Goal: Task Accomplishment & Management: Complete application form

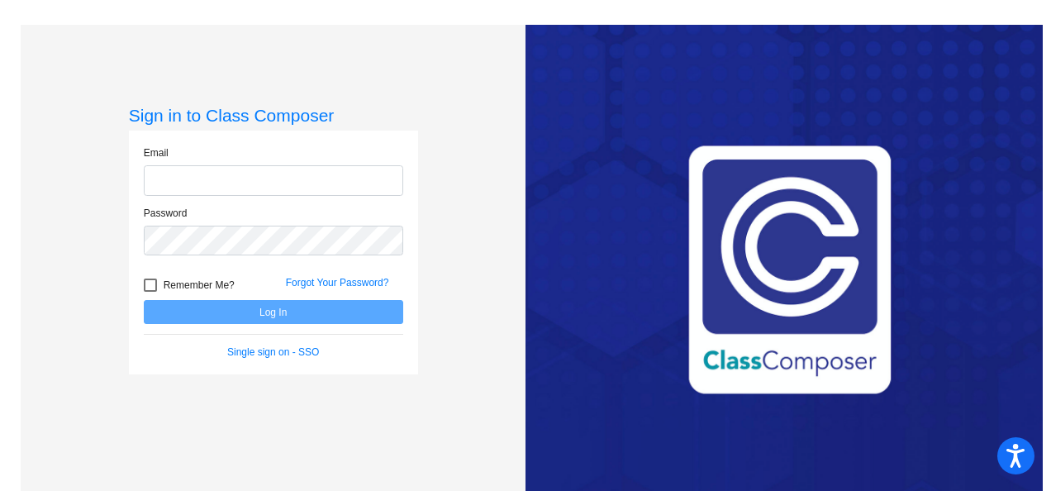
type input "[PERSON_NAME][EMAIL_ADDRESS][PERSON_NAME][DOMAIN_NAME]"
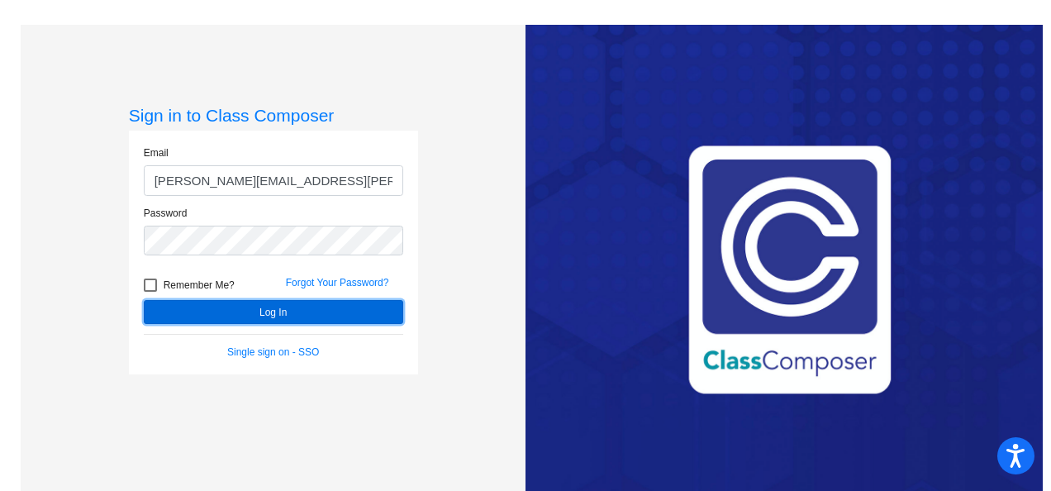
click at [278, 311] on button "Log In" at bounding box center [274, 312] width 260 height 24
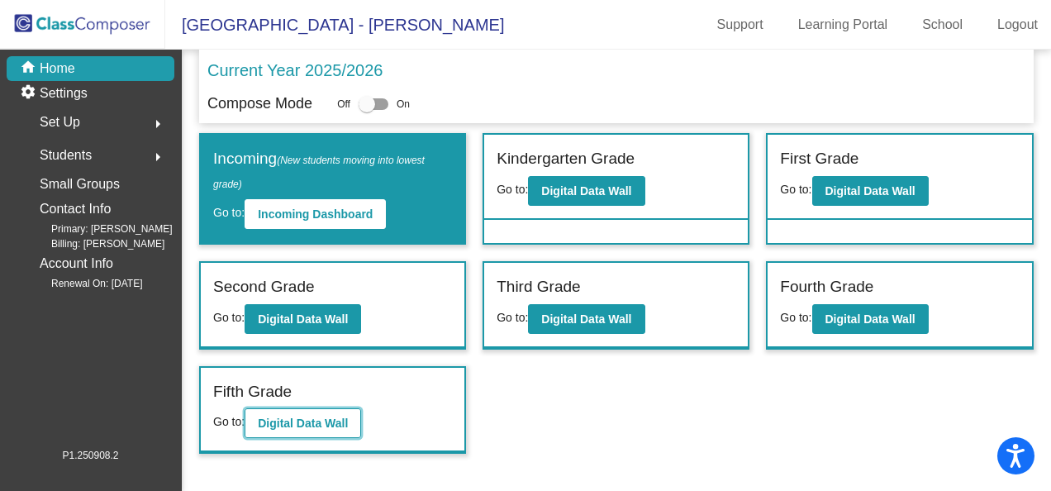
click at [321, 417] on b "Digital Data Wall" at bounding box center [303, 423] width 90 height 13
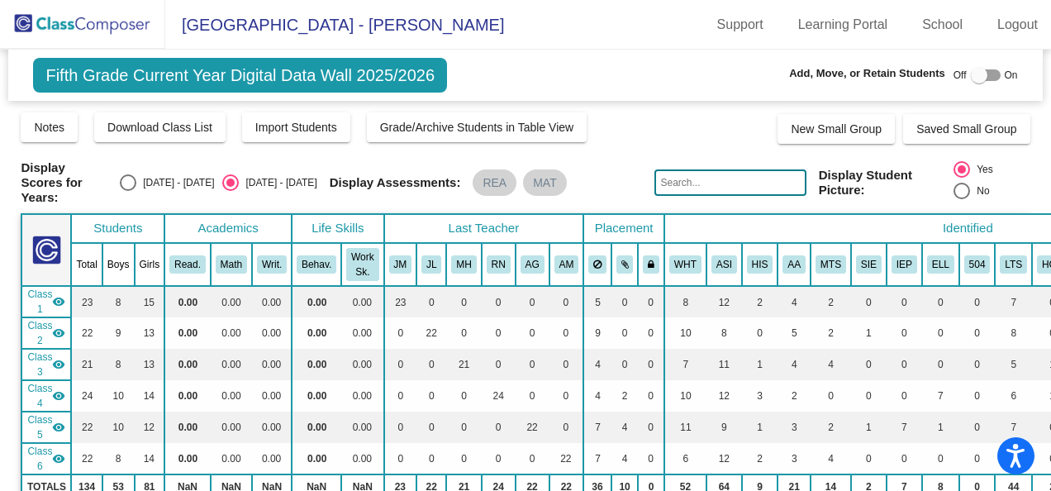
click at [974, 69] on div at bounding box center [979, 75] width 17 height 17
checkbox input "true"
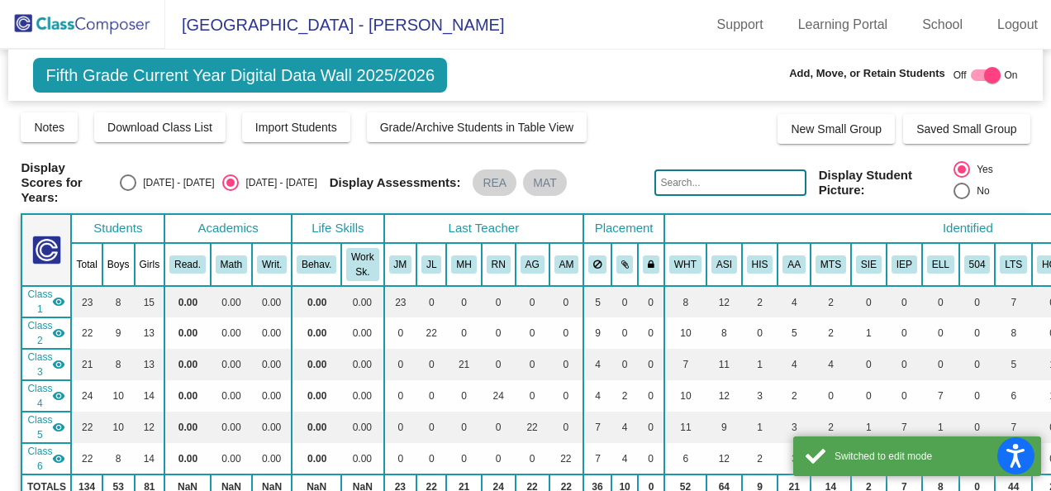
scroll to position [165, 0]
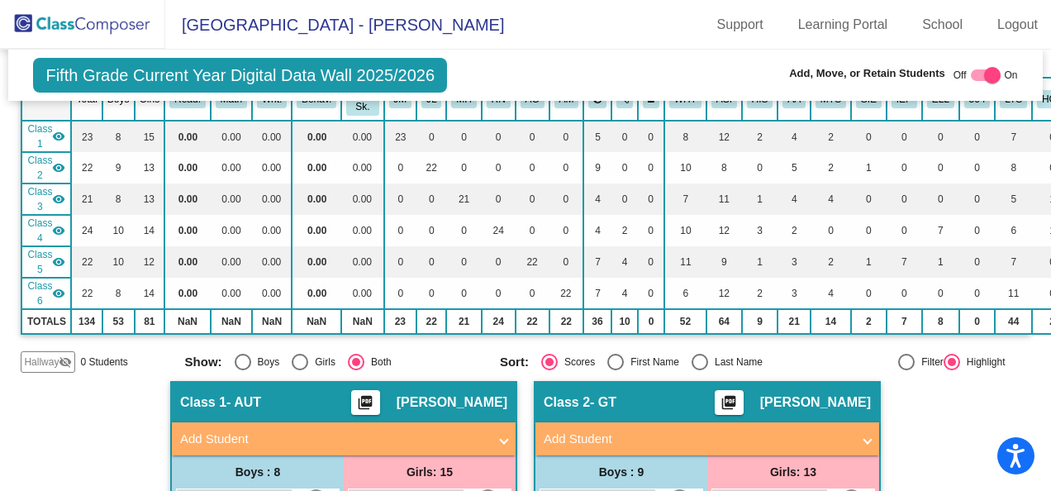
click at [39, 362] on span "Hallway" at bounding box center [41, 362] width 35 height 15
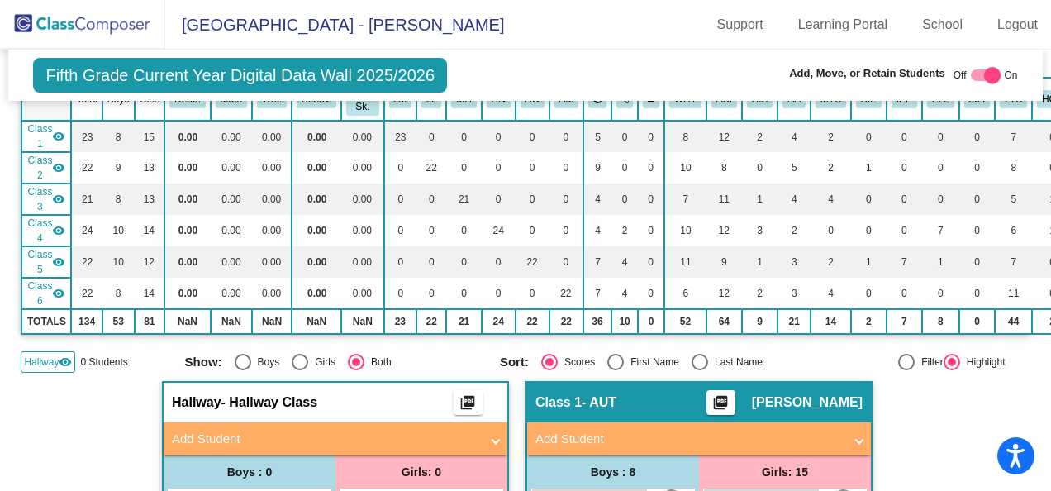
scroll to position [331, 0]
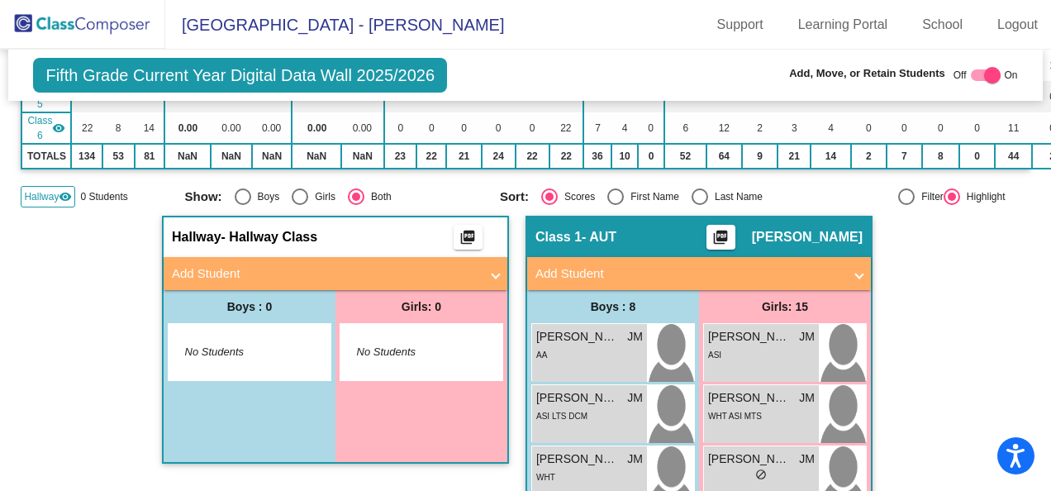
click at [198, 274] on mat-panel-title "Add Student" at bounding box center [325, 273] width 307 height 19
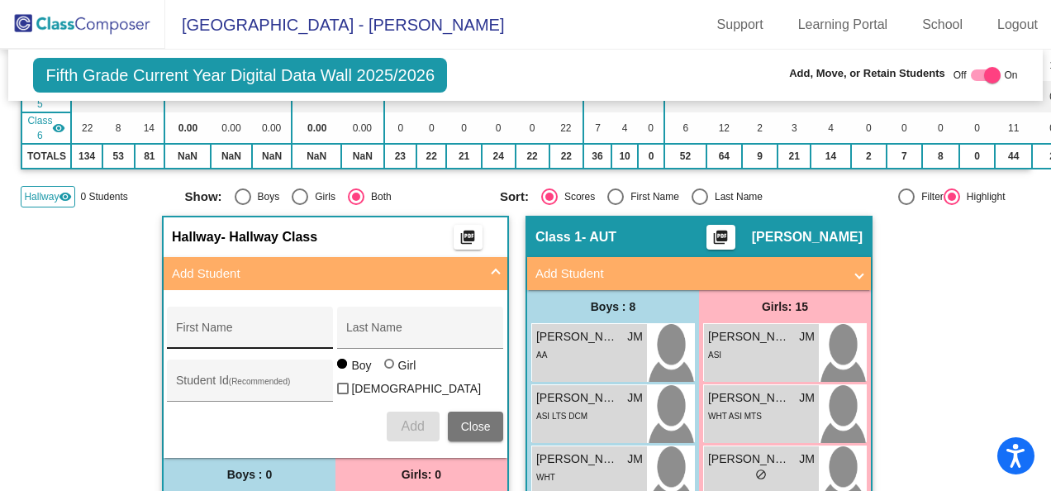
click at [186, 327] on input "First Name" at bounding box center [250, 333] width 149 height 13
type input "Advik"
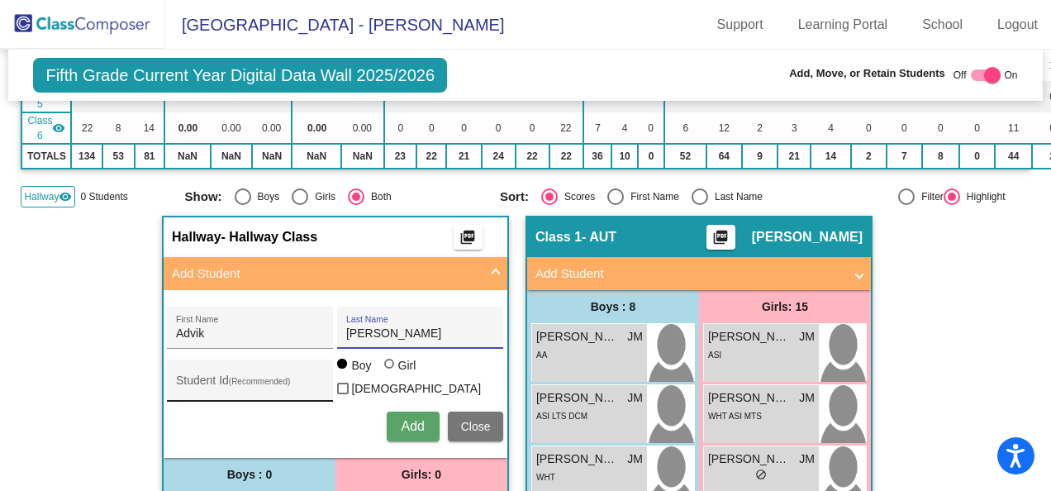
type input "[PERSON_NAME]"
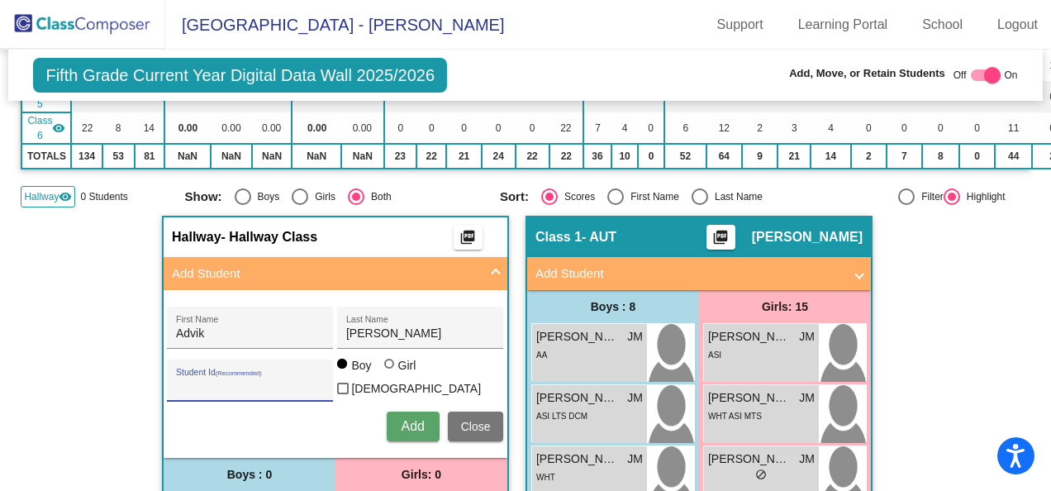
click at [179, 381] on input "Student Id (Recommended)" at bounding box center [250, 386] width 149 height 13
type input "1060697"
click at [400, 412] on button "Add" at bounding box center [413, 427] width 53 height 30
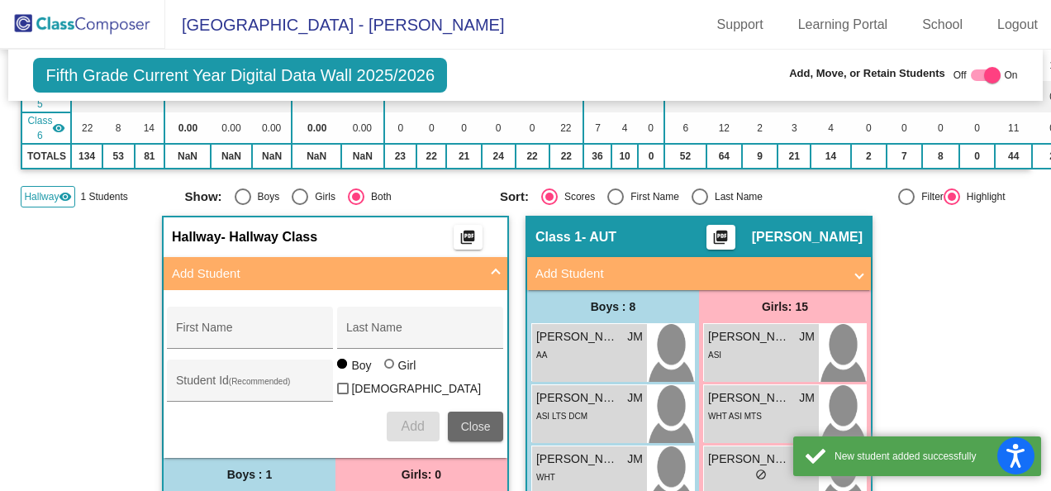
click at [477, 420] on span "Close" at bounding box center [476, 426] width 30 height 13
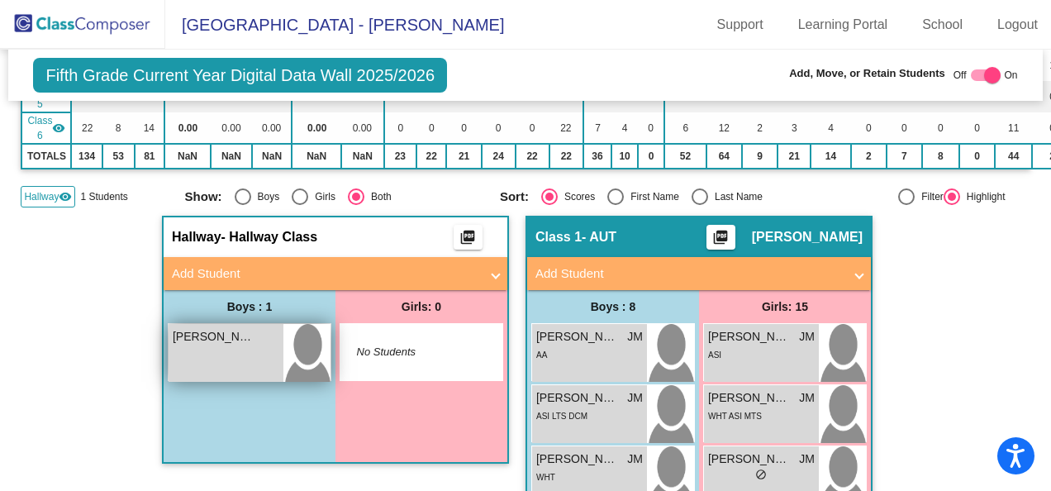
click at [230, 345] on div "[PERSON_NAME] lock do_not_disturb_alt" at bounding box center [226, 353] width 115 height 58
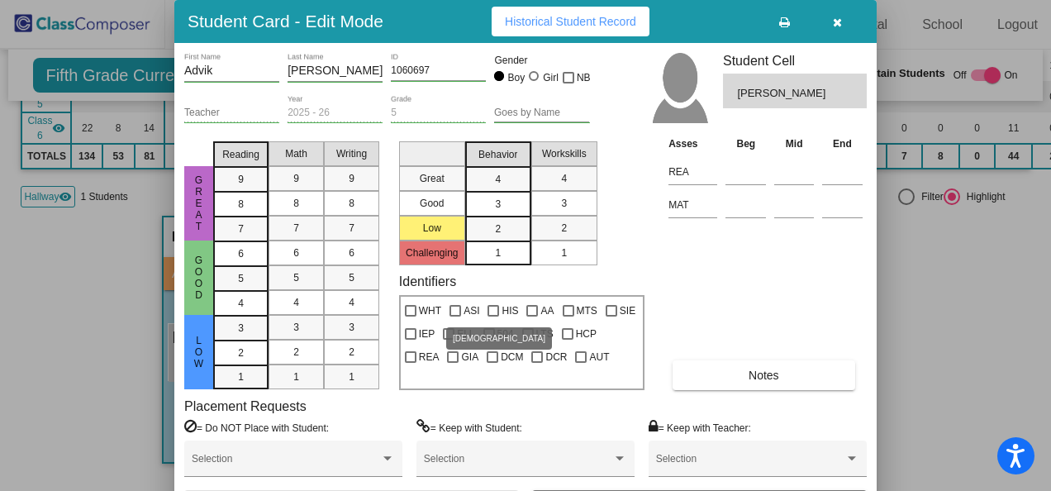
click at [453, 312] on div at bounding box center [456, 311] width 12 height 12
click at [455, 317] on input "ASI" at bounding box center [455, 317] width 1 height 1
checkbox input "true"
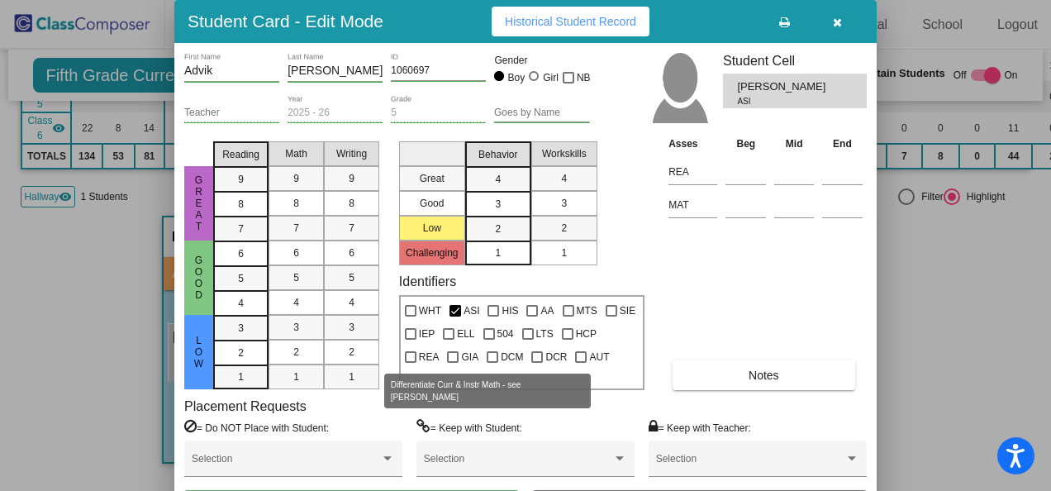
click at [487, 355] on div at bounding box center [493, 357] width 12 height 12
click at [492, 363] on input "DCM" at bounding box center [492, 363] width 1 height 1
checkbox input "true"
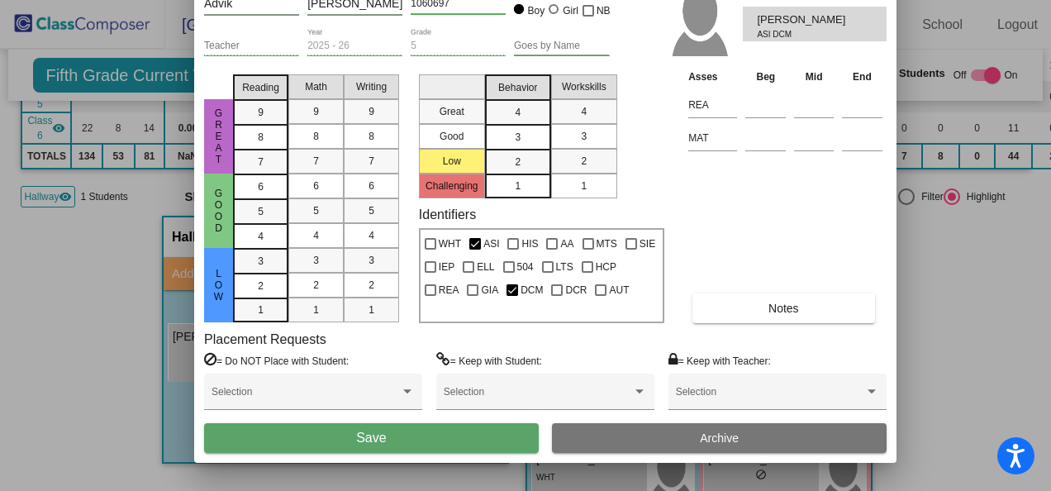
drag, startPoint x: 659, startPoint y: 29, endPoint x: 679, endPoint y: -38, distance: 69.8
click at [679, 0] on html "Accessibility Screen-Reader Guide, Feedback, and Issue Reporting | New window L…" at bounding box center [525, 245] width 1051 height 491
click at [370, 438] on span "Save" at bounding box center [371, 438] width 30 height 14
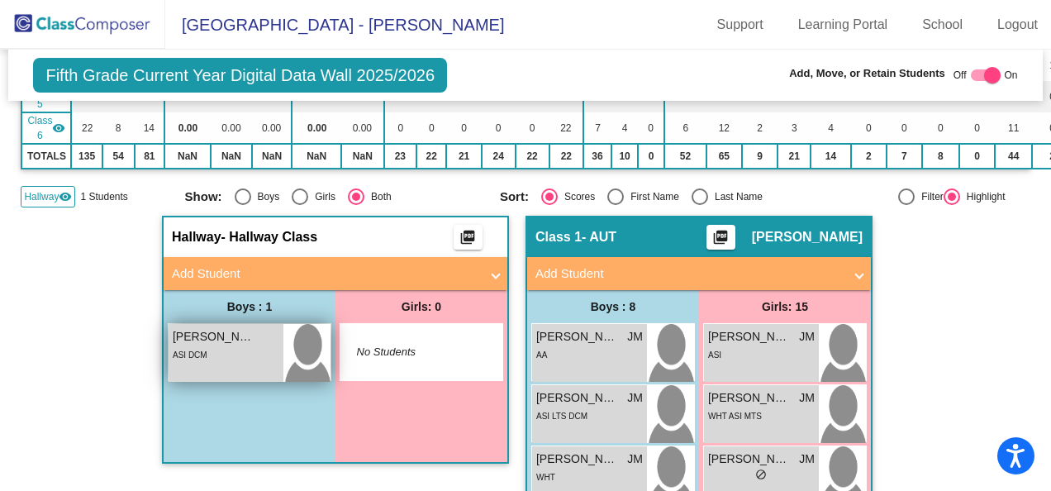
click at [201, 345] on div "ASI DCM" at bounding box center [226, 353] width 107 height 17
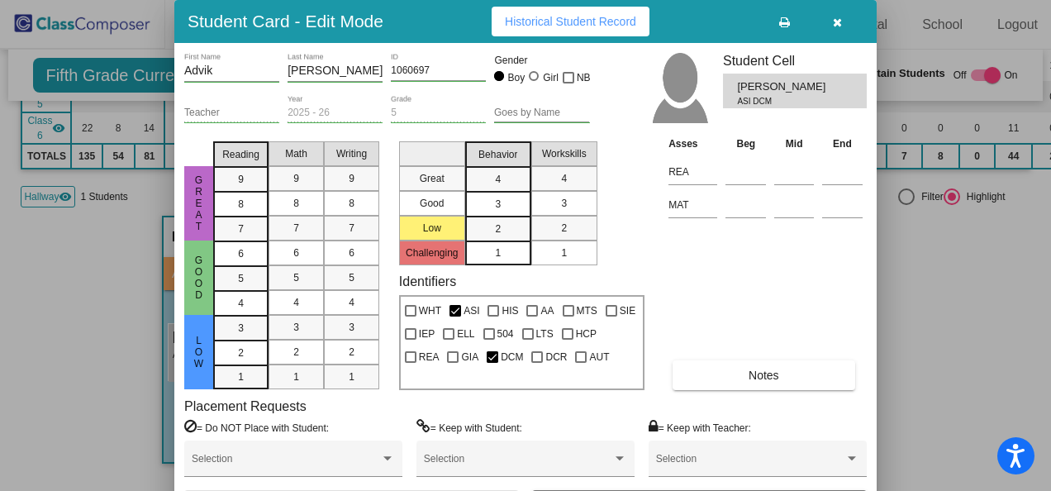
click at [838, 20] on icon "button" at bounding box center [837, 23] width 9 height 12
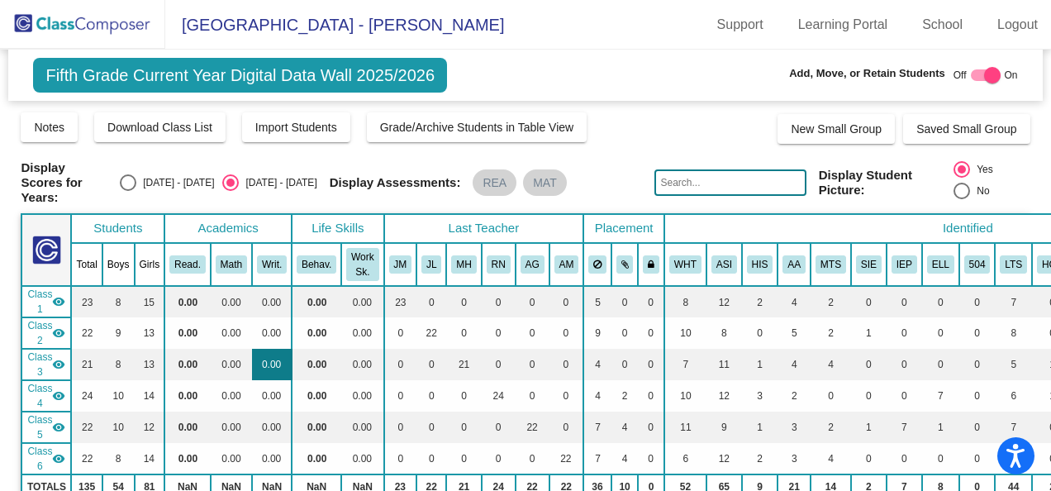
scroll to position [248, 0]
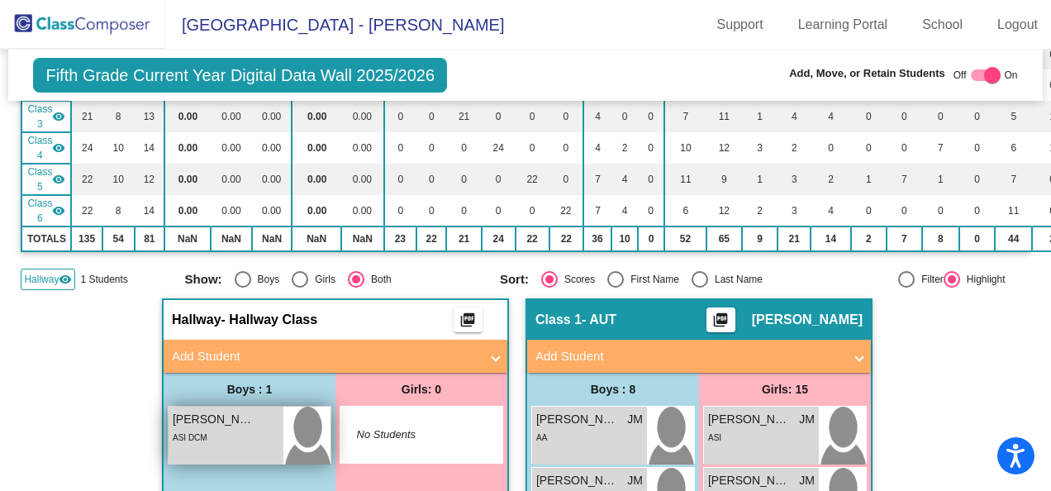
click at [224, 436] on div "ASI DCM" at bounding box center [226, 436] width 107 height 17
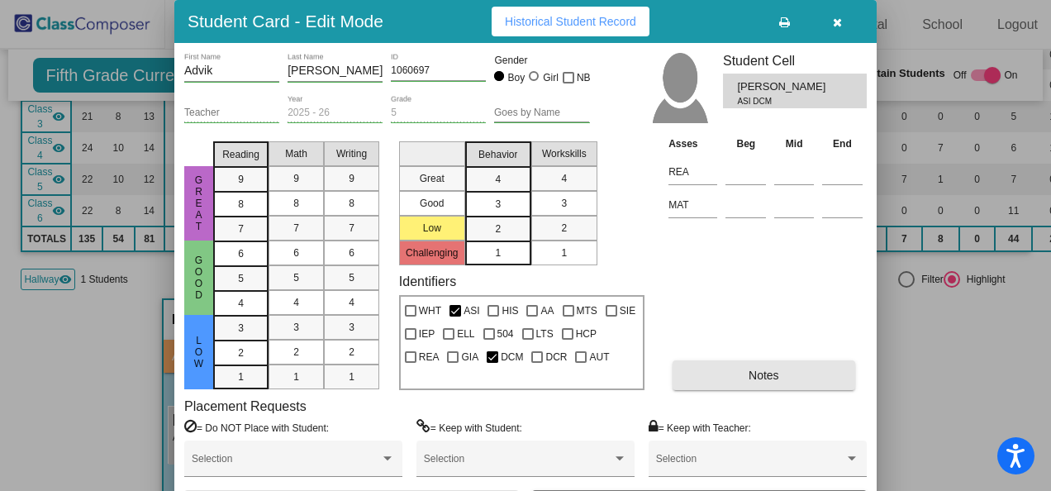
click at [765, 372] on span "Notes" at bounding box center [764, 375] width 31 height 13
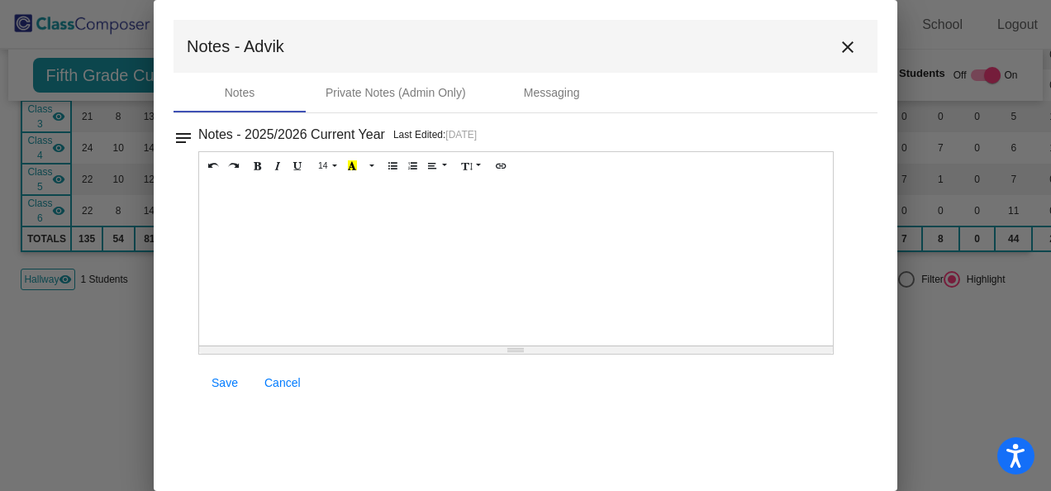
click at [233, 190] on div at bounding box center [516, 262] width 634 height 165
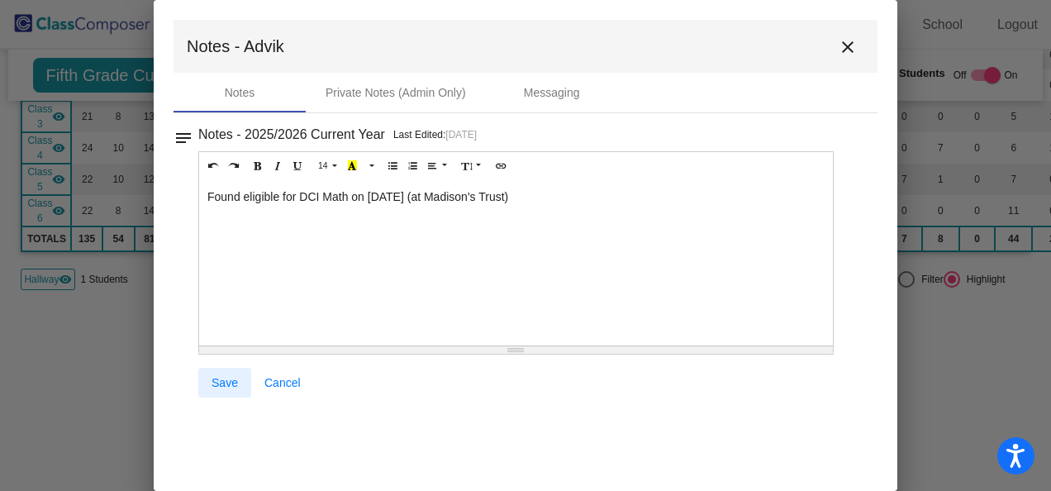
click at [223, 374] on link "Save" at bounding box center [224, 383] width 53 height 30
click at [848, 43] on mat-icon "close" at bounding box center [848, 47] width 20 height 20
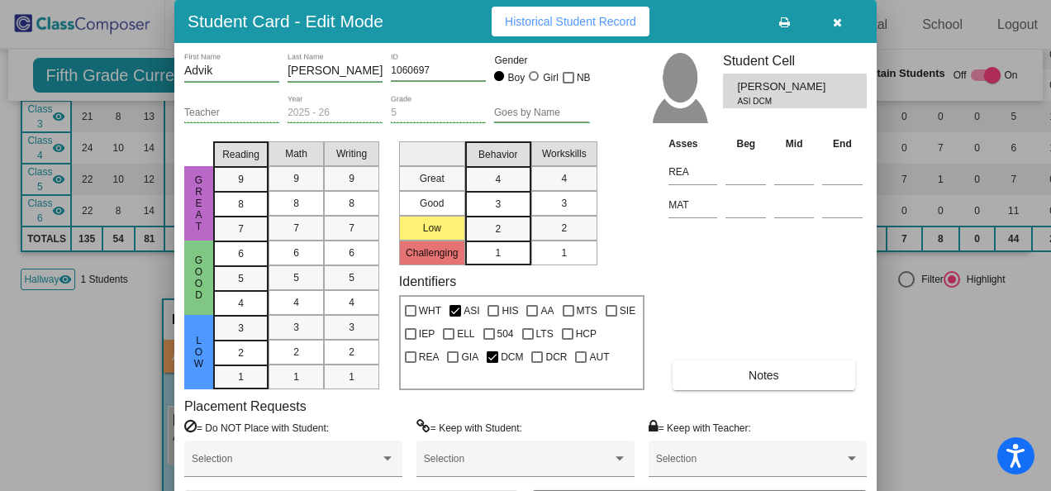
click at [834, 19] on icon "button" at bounding box center [837, 23] width 9 height 12
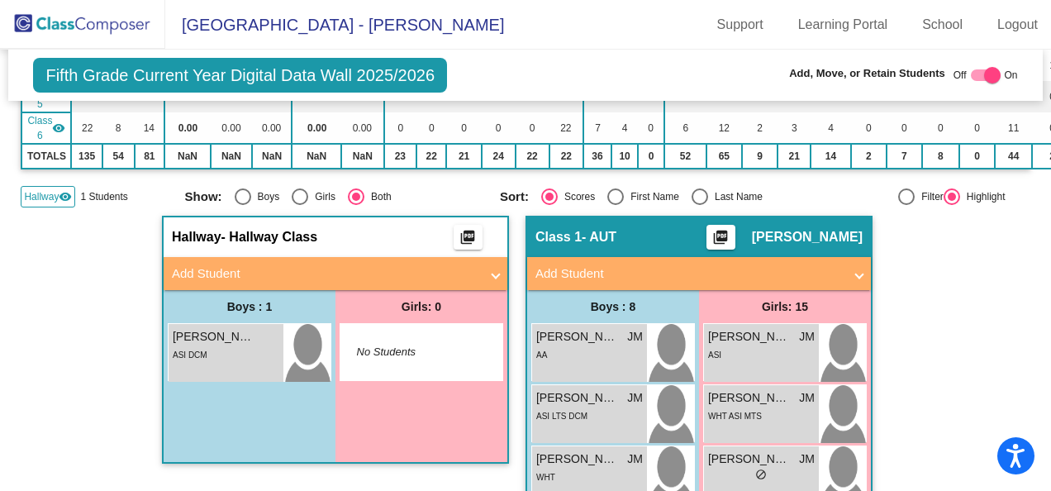
scroll to position [0, 0]
